Goal: Navigation & Orientation: Find specific page/section

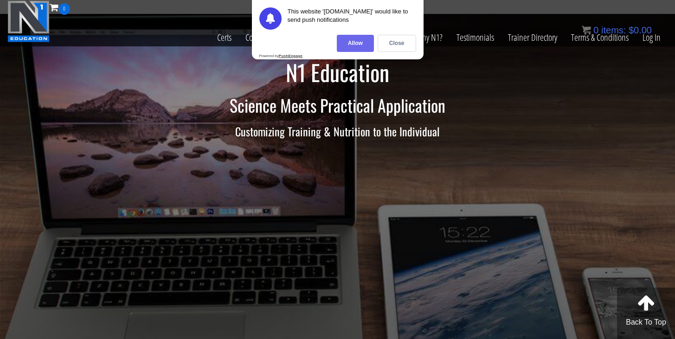
click at [354, 39] on div "Allow" at bounding box center [355, 43] width 37 height 17
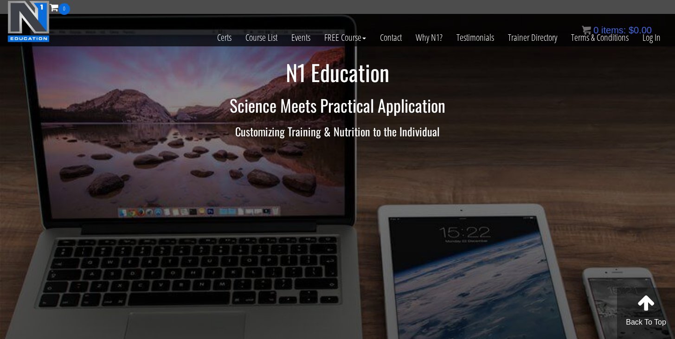
click at [649, 37] on div "0 items: $ 0.00" at bounding box center [616, 30] width 70 height 14
click at [659, 41] on link "Log In" at bounding box center [651, 37] width 32 height 45
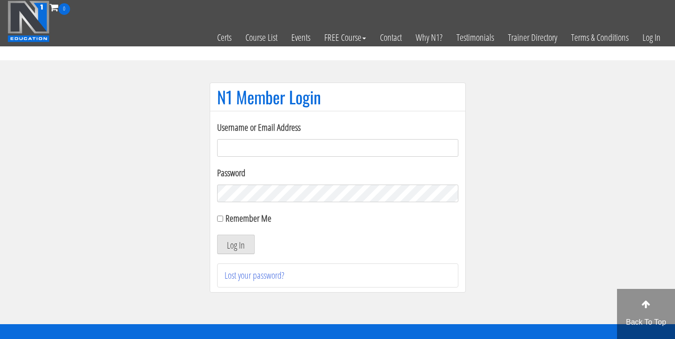
click at [261, 142] on input "Username or Email Address" at bounding box center [337, 148] width 241 height 18
type input "coaching@jakehickman.com"
click at [221, 219] on input "Remember Me" at bounding box center [220, 219] width 6 height 6
checkbox input "true"
click at [229, 246] on button "Log In" at bounding box center [236, 244] width 38 height 19
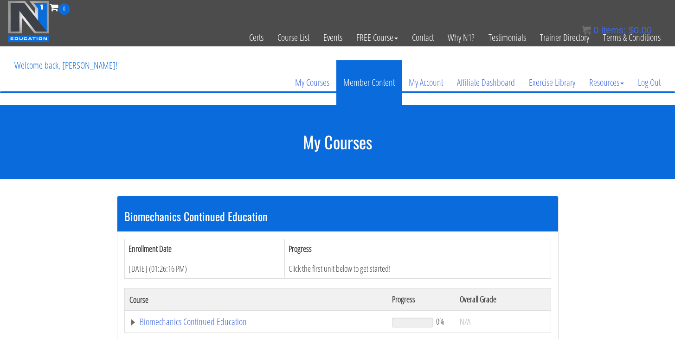
click at [367, 83] on link "Member Content" at bounding box center [368, 82] width 65 height 45
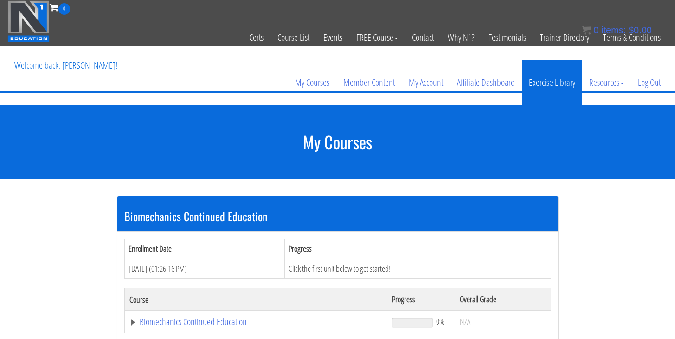
click at [556, 81] on link "Exercise Library" at bounding box center [552, 82] width 60 height 45
click at [539, 89] on link "Exercise Library" at bounding box center [552, 82] width 60 height 45
click at [548, 86] on link "Exercise Library" at bounding box center [552, 82] width 60 height 45
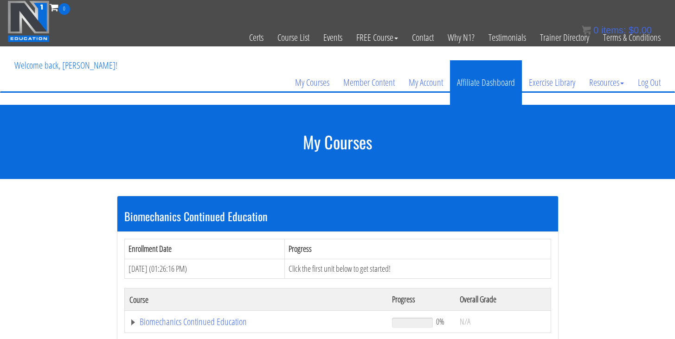
click at [480, 80] on link "Affiliate Dashboard" at bounding box center [486, 82] width 72 height 45
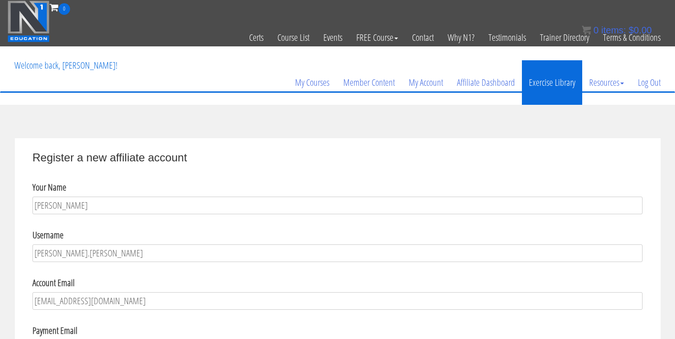
click at [548, 79] on link "Exercise Library" at bounding box center [552, 82] width 60 height 45
